Goal: Obtain resource: Download file/media

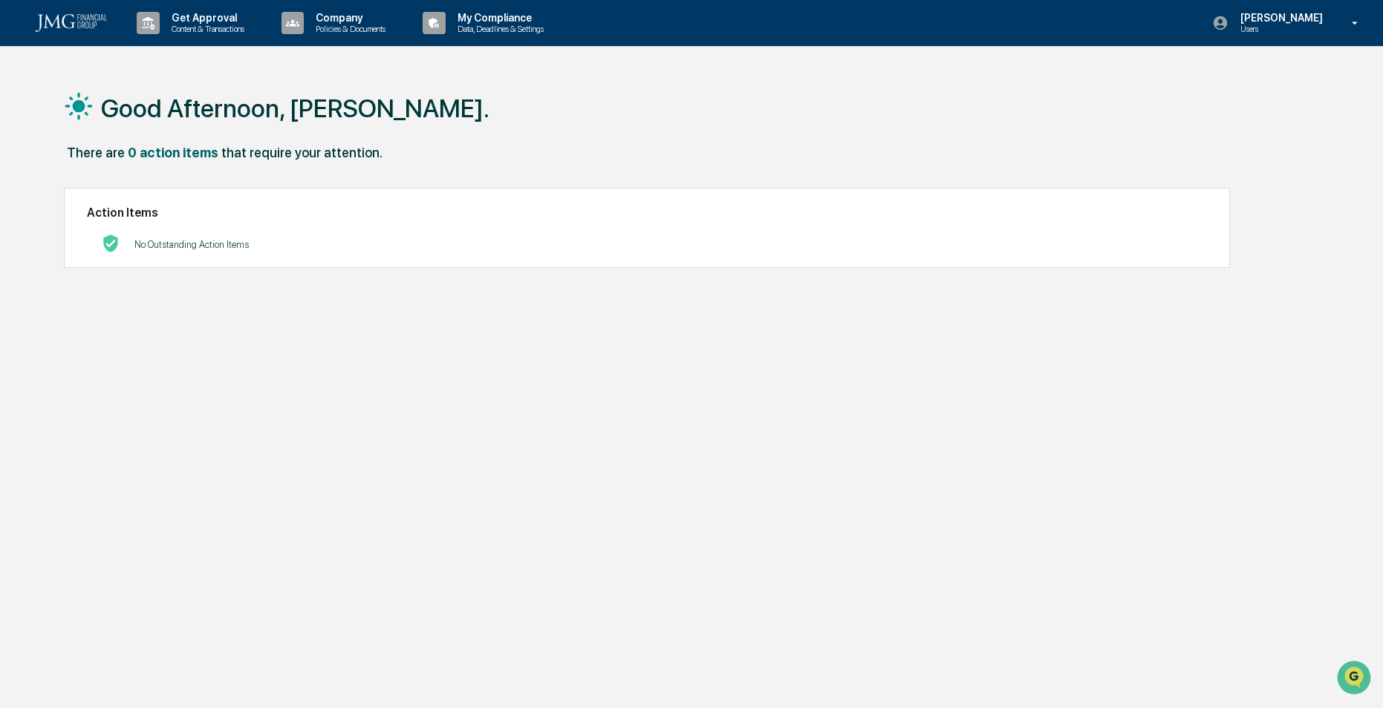
click at [1321, 25] on p "Users" at bounding box center [1279, 29] width 102 height 10
click at [1282, 74] on li "Switch to Admin view..." at bounding box center [1274, 75] width 208 height 27
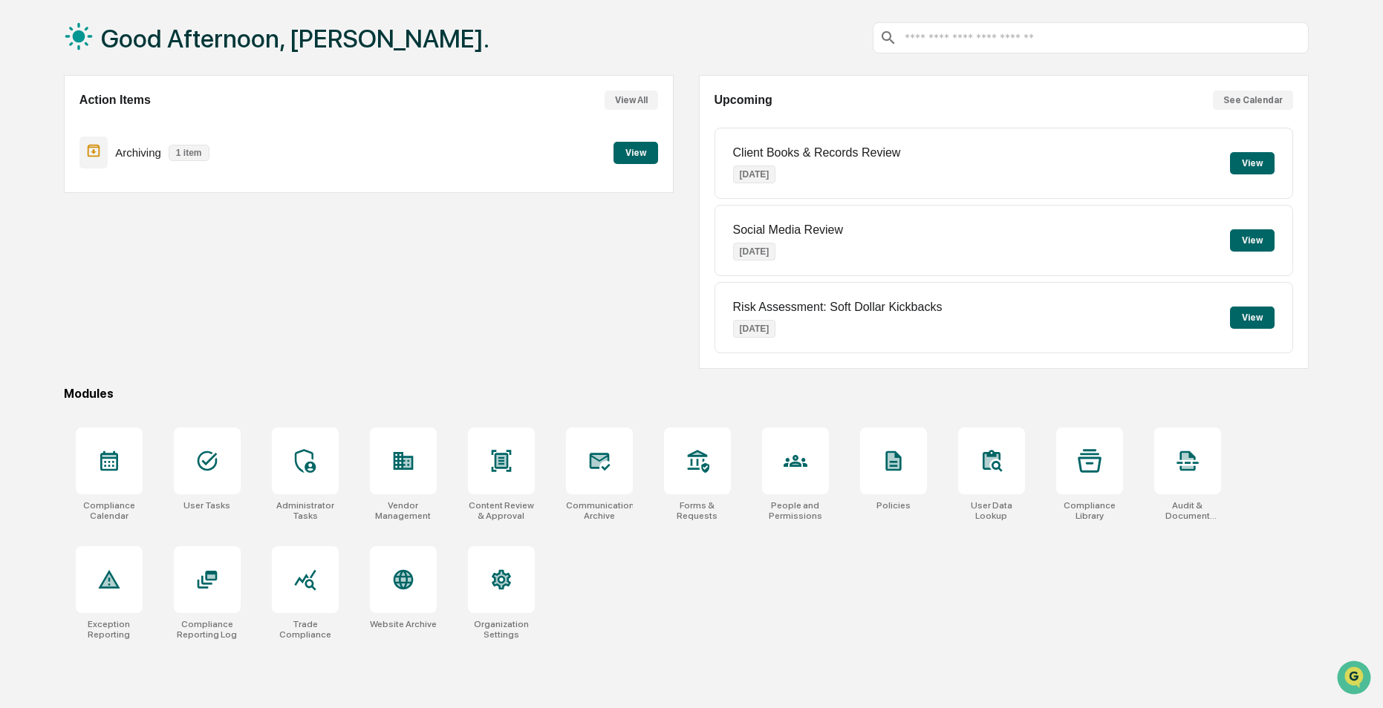
scroll to position [71, 0]
click at [612, 466] on div at bounding box center [599, 460] width 67 height 67
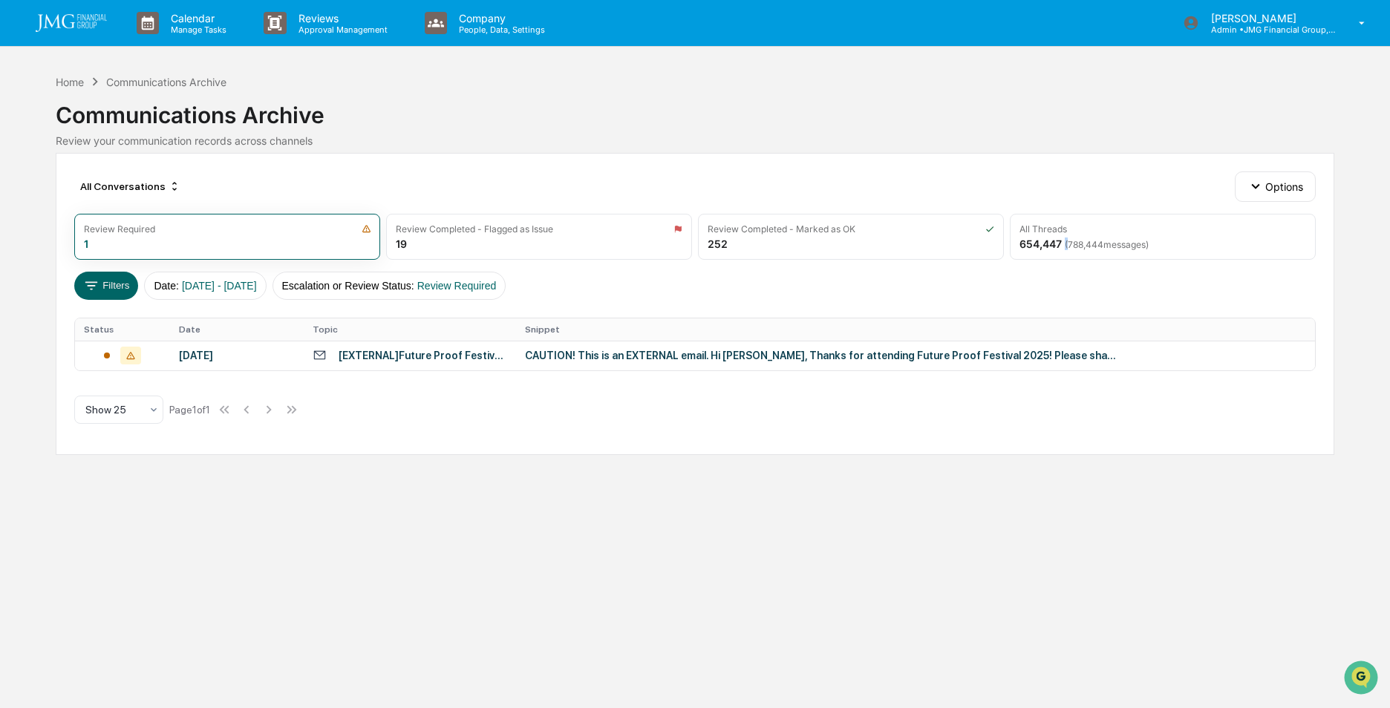
click at [1067, 239] on span "( 788,444 messages)" at bounding box center [1107, 244] width 84 height 11
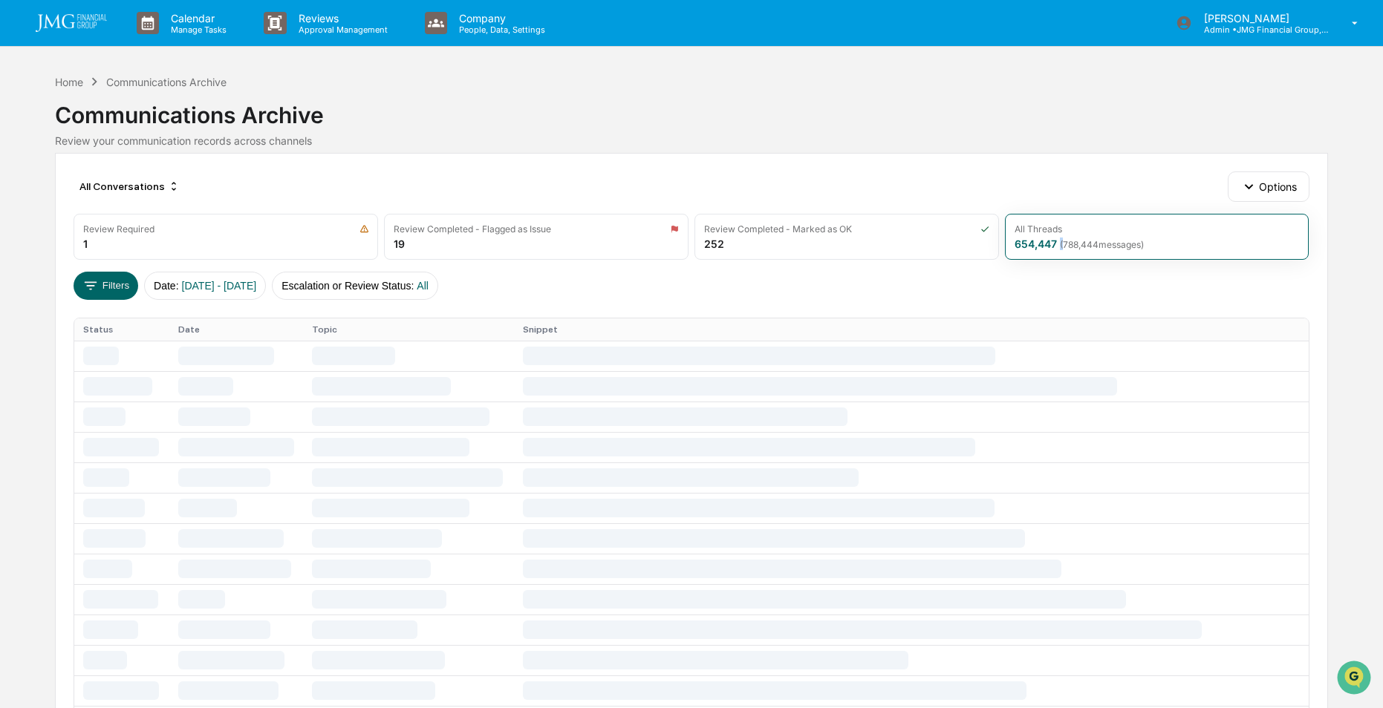
click at [115, 279] on button "Filters" at bounding box center [106, 286] width 65 height 28
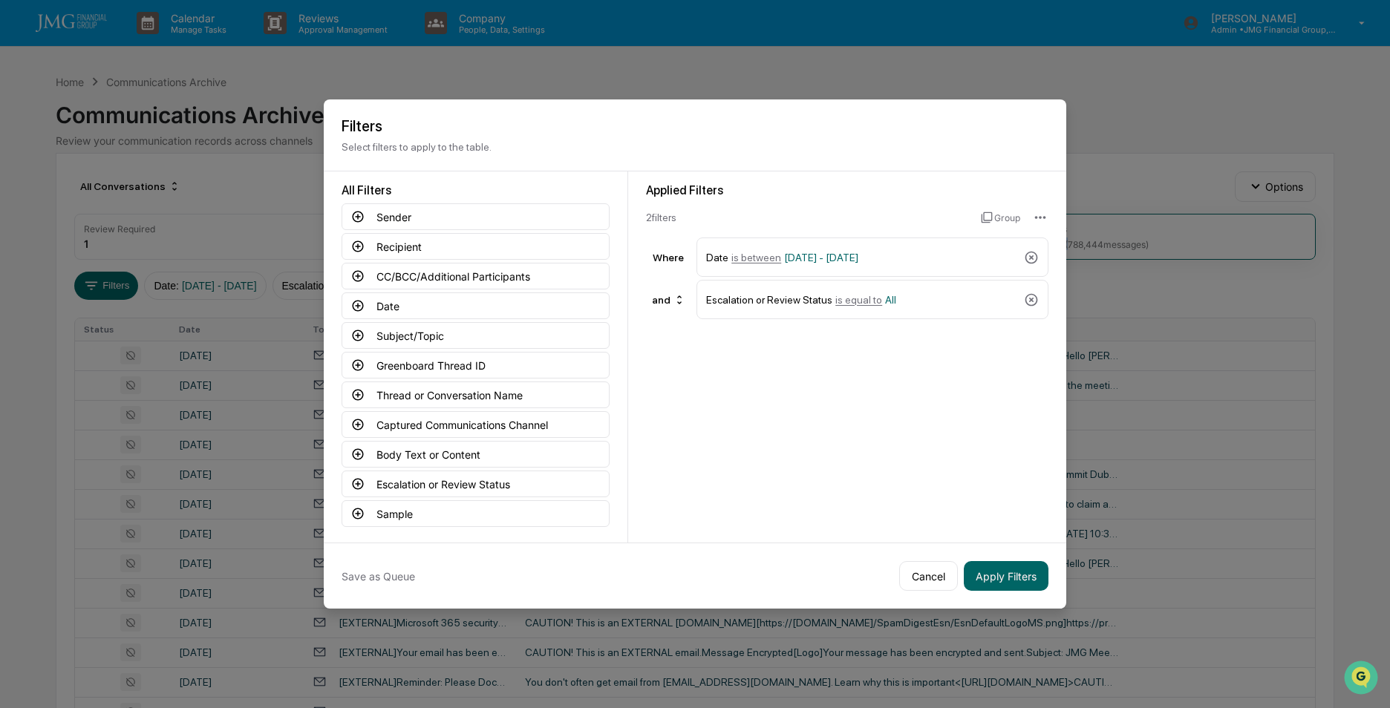
click at [359, 422] on icon at bounding box center [357, 424] width 13 height 13
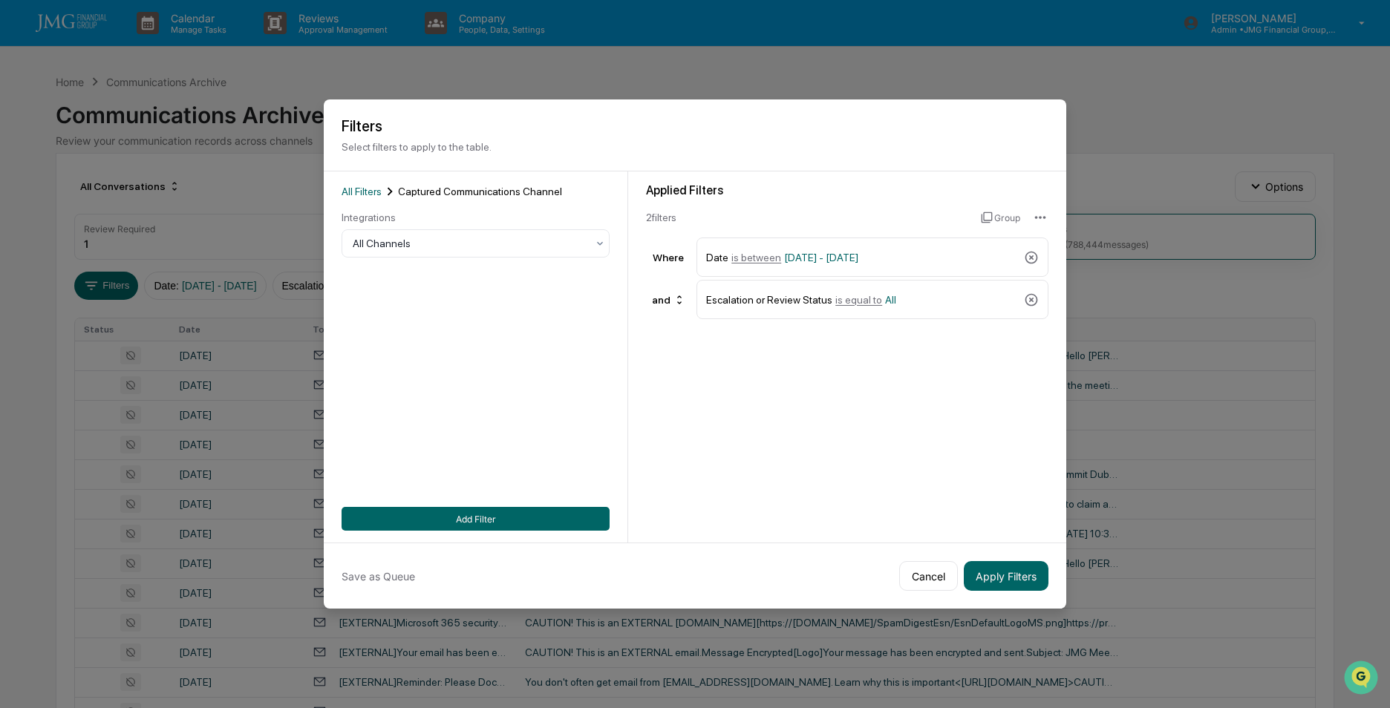
click at [458, 245] on div at bounding box center [470, 243] width 234 height 15
click at [387, 332] on div "SMS" at bounding box center [475, 339] width 267 height 30
click at [499, 518] on button "Add Filter" at bounding box center [476, 519] width 268 height 24
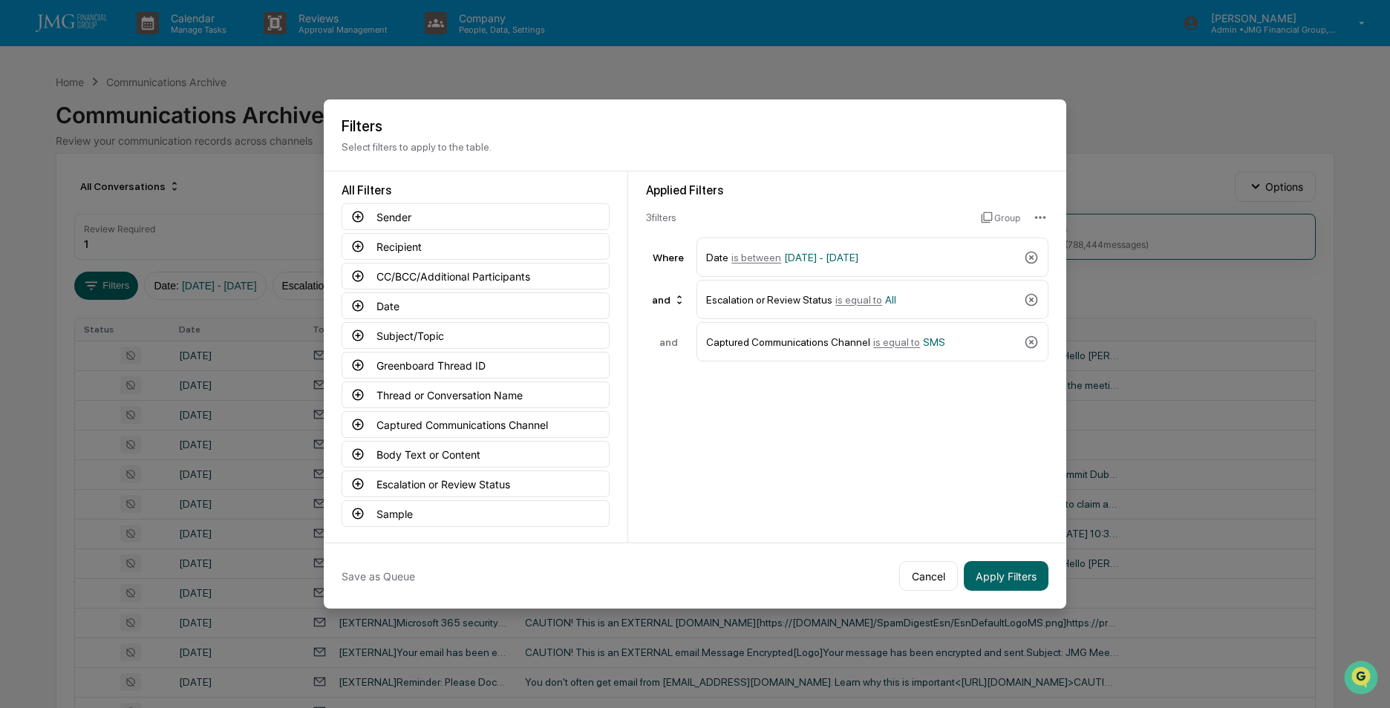
click at [991, 572] on button "Apply Filters" at bounding box center [1006, 576] width 85 height 30
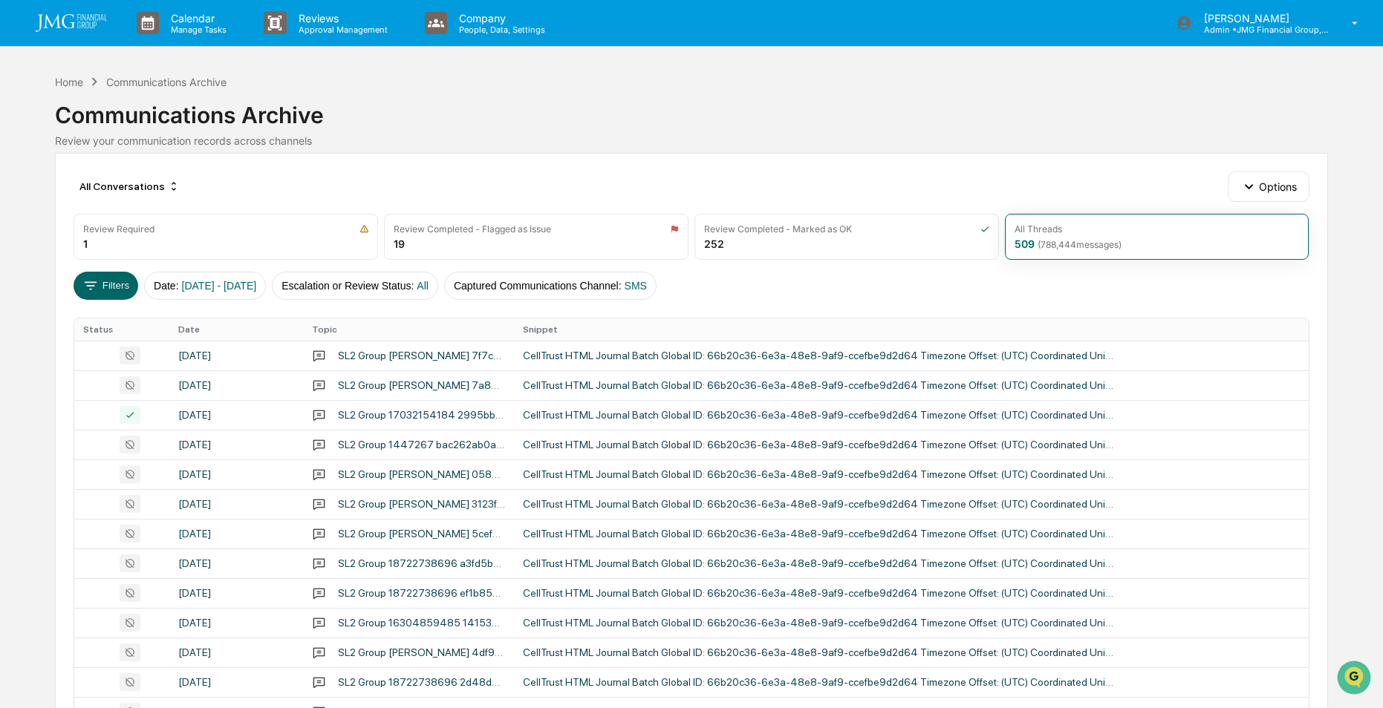
click at [88, 385] on div at bounding box center [121, 385] width 76 height 18
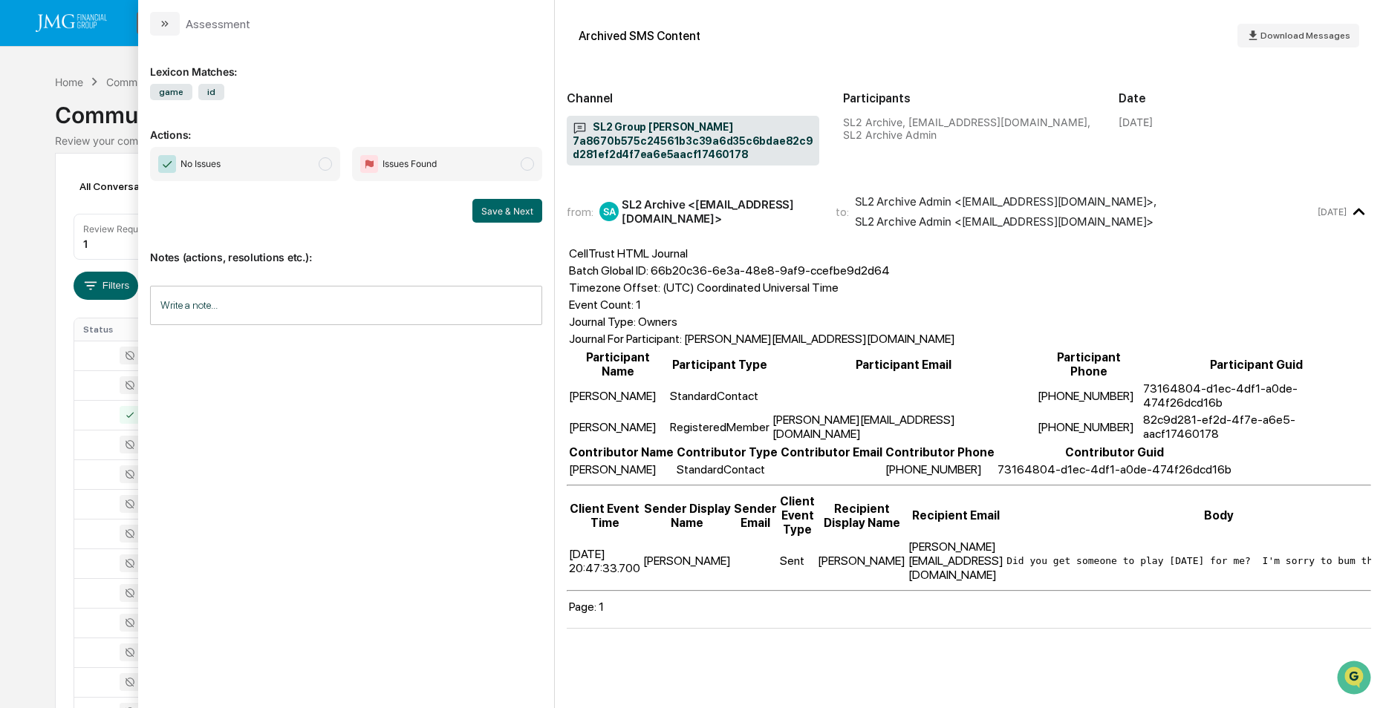
click at [92, 355] on div at bounding box center [121, 356] width 76 height 18
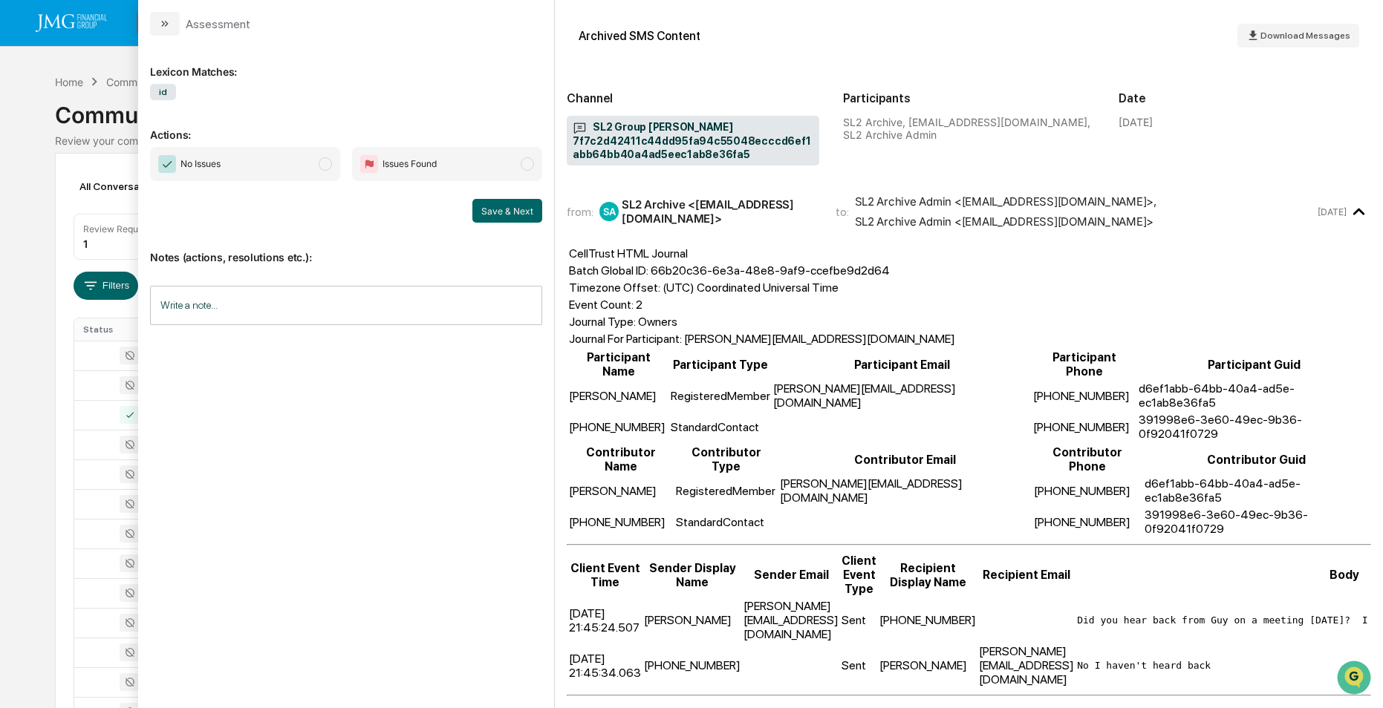
click at [1309, 39] on span "Download Messages" at bounding box center [1305, 35] width 90 height 10
click at [743, 186] on div "Archived SMS Content Download Messages Channel SL2 Group [PERSON_NAME] 7f7c2d42…" at bounding box center [969, 101] width 804 height 179
click at [49, 249] on div "Calendar Manage Tasks Reviews Approval Management Company People, Data, Setting…" at bounding box center [691, 584] width 1383 height 1168
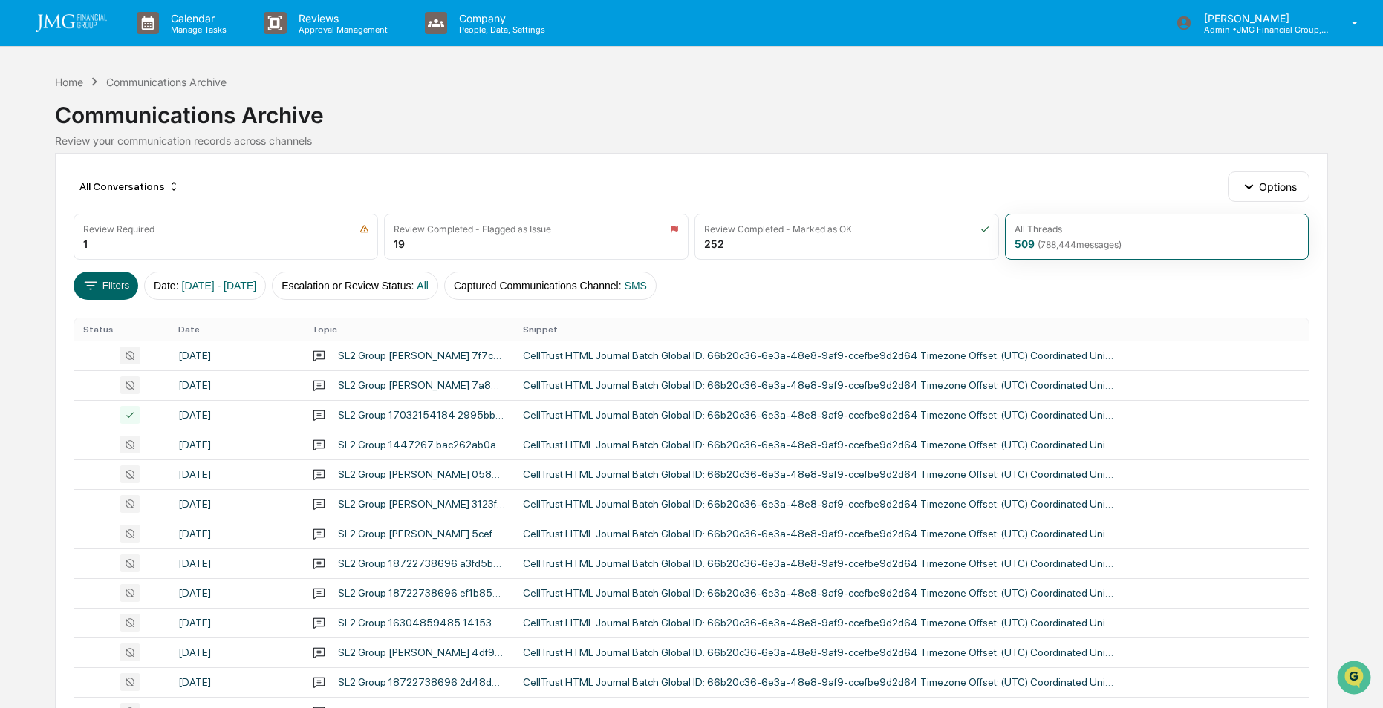
click at [280, 411] on div "[DATE]" at bounding box center [236, 415] width 116 height 12
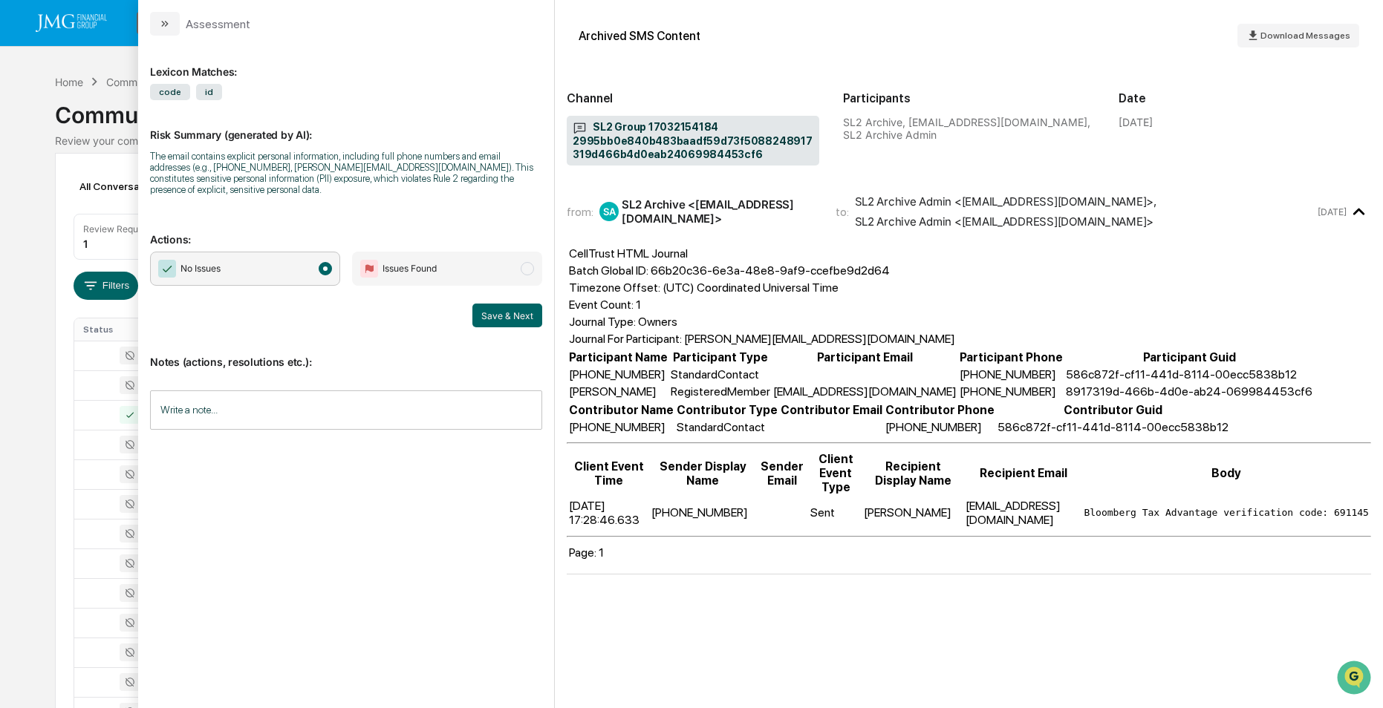
click at [36, 197] on div "Calendar Manage Tasks Reviews Approval Management Company People, Data, Setting…" at bounding box center [691, 584] width 1383 height 1168
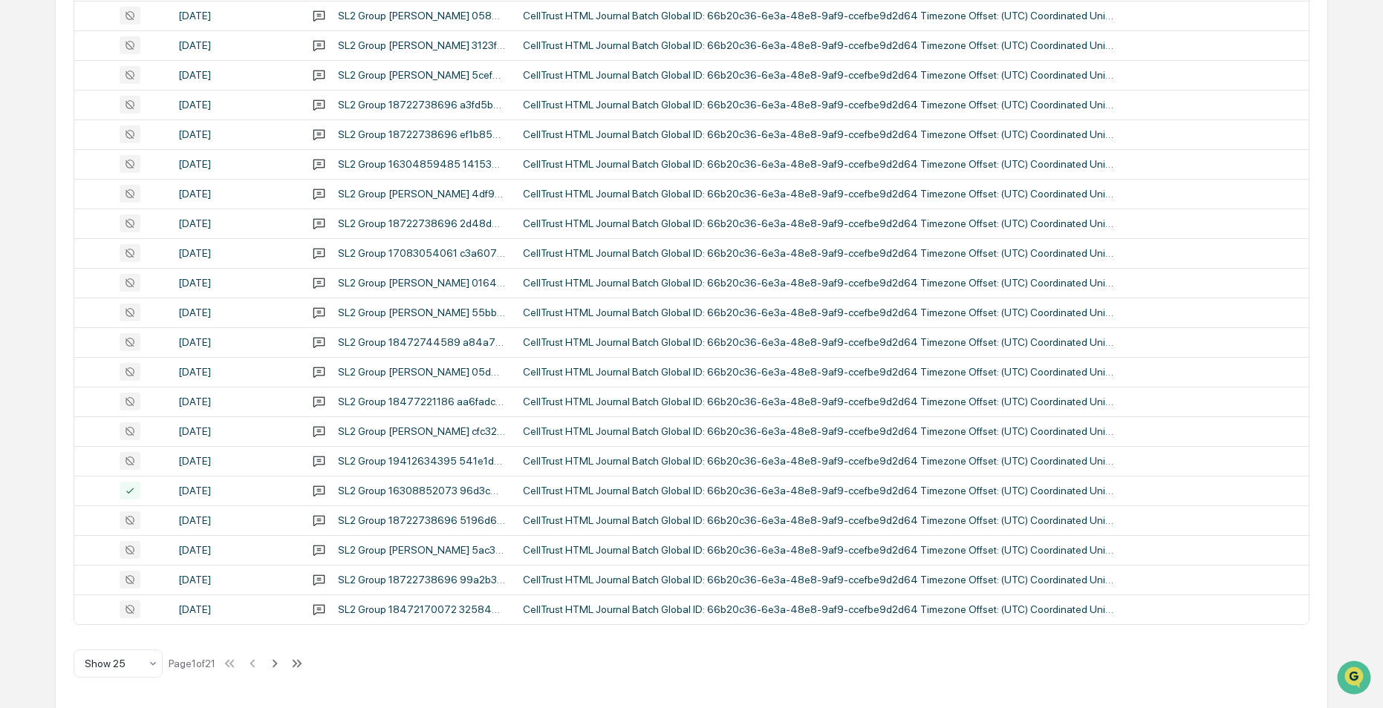
scroll to position [460, 0]
click at [43, 364] on div "Calendar Manage Tasks Reviews Approval Management Company People, Data, Setting…" at bounding box center [691, 124] width 1383 height 1168
